Goal: Task Accomplishment & Management: Manage account settings

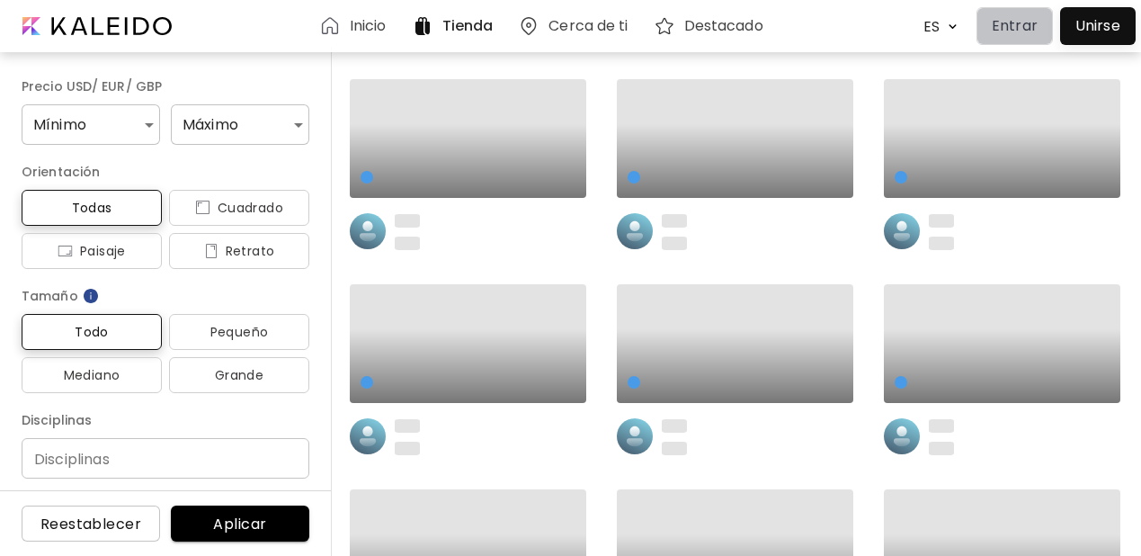
click at [1012, 39] on button "Entrar" at bounding box center [1015, 26] width 76 height 38
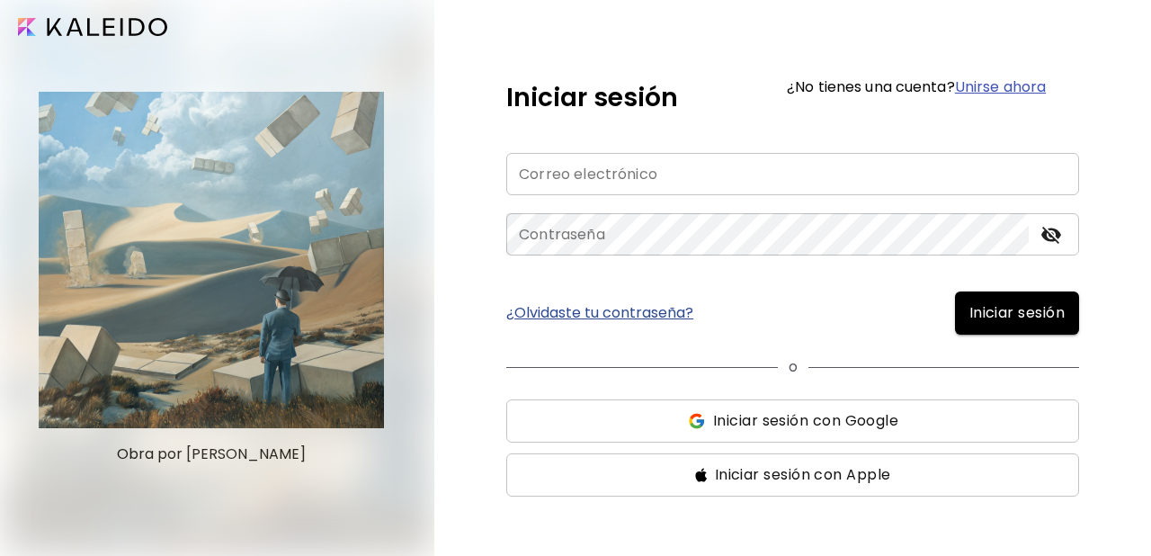
type input "**********"
click at [991, 320] on span "Iniciar sesión" at bounding box center [1016, 313] width 95 height 22
